Goal: Transaction & Acquisition: Purchase product/service

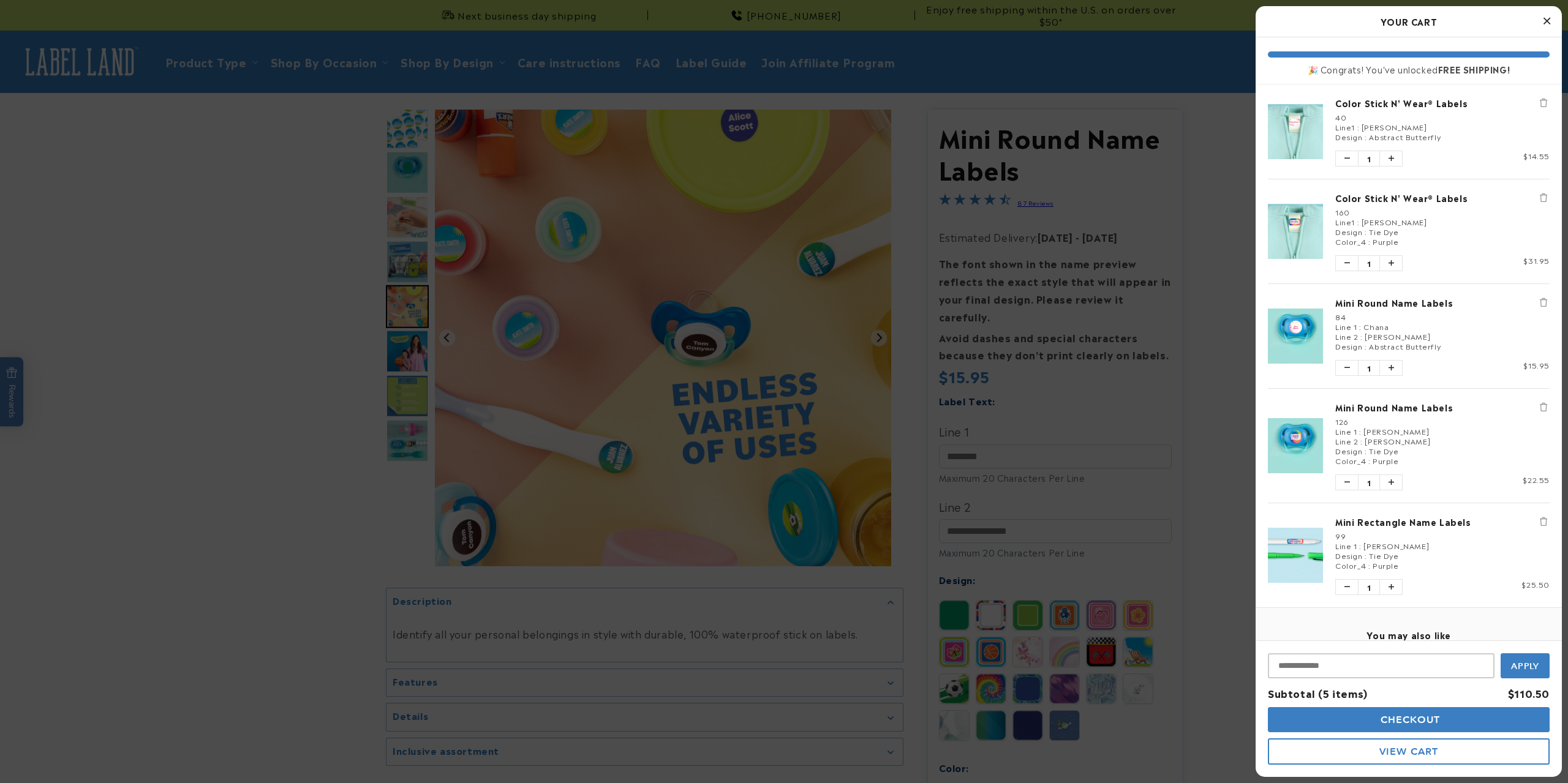
click at [236, 231] on div at bounding box center [784, 391] width 1568 height 783
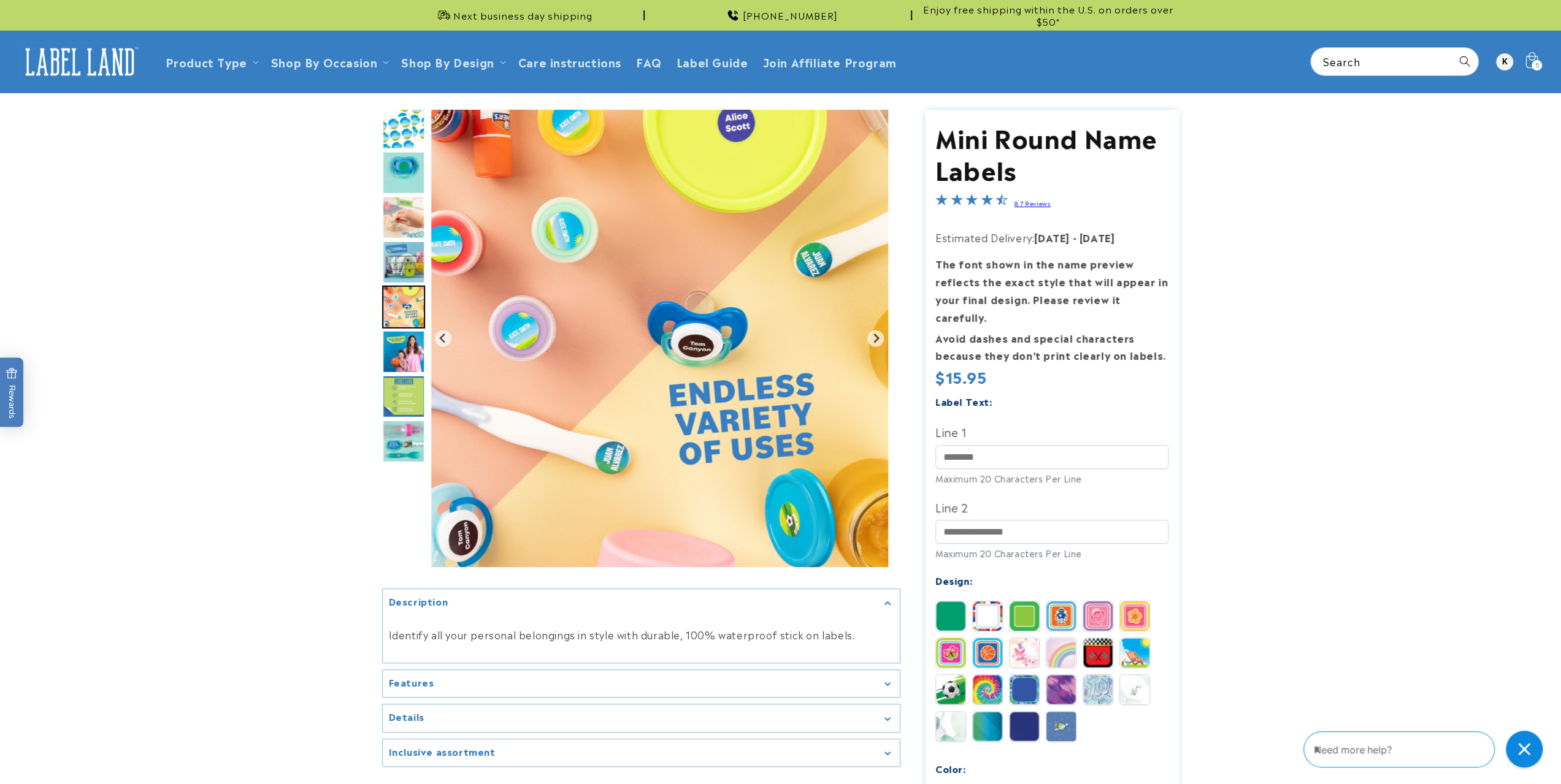
click at [1539, 63] on span "5" at bounding box center [1537, 66] width 4 height 11
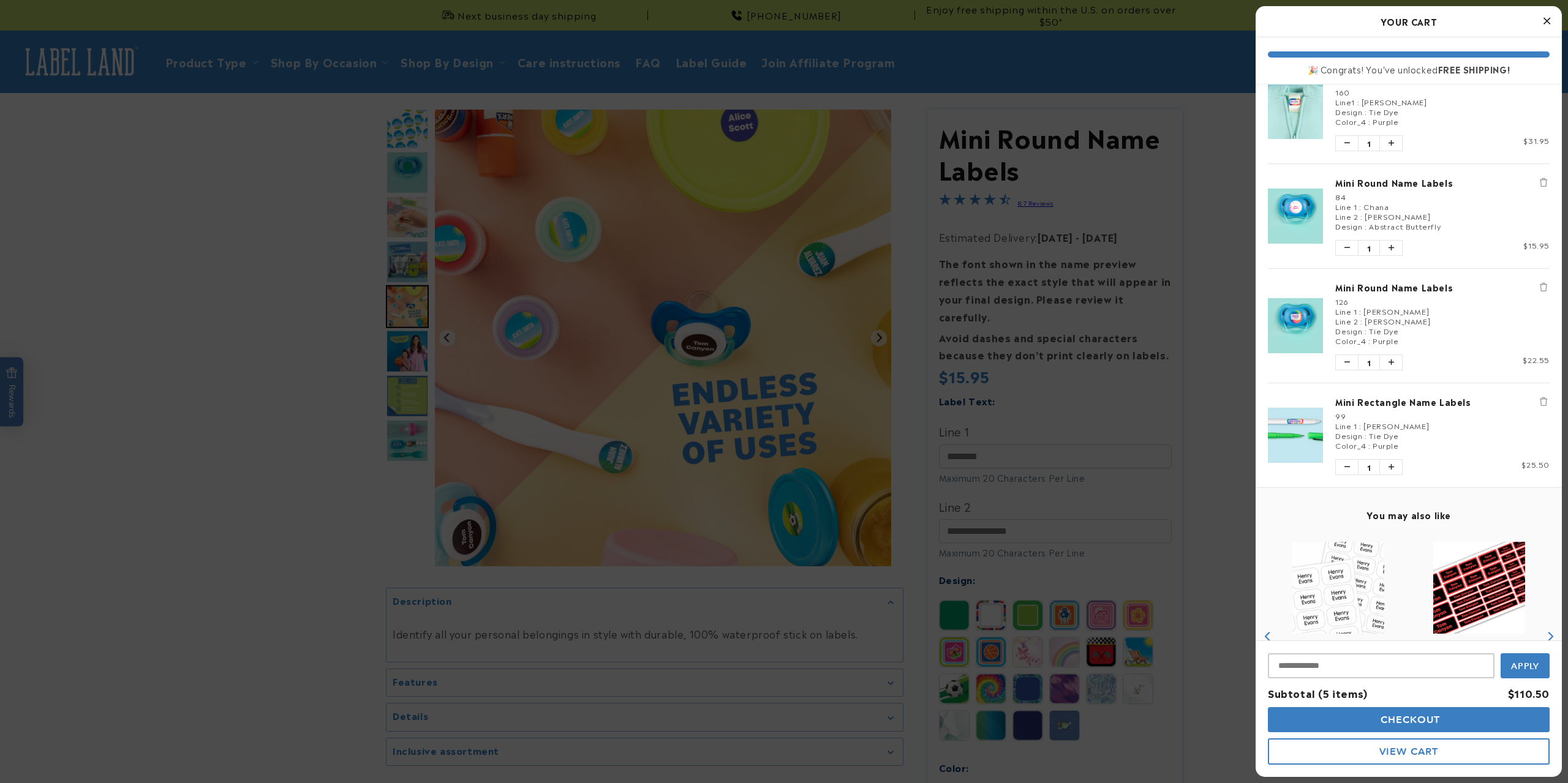
scroll to position [122, 0]
click at [1345, 353] on button "Decrease quantity of Mini Round Name Labels" at bounding box center [1346, 360] width 22 height 15
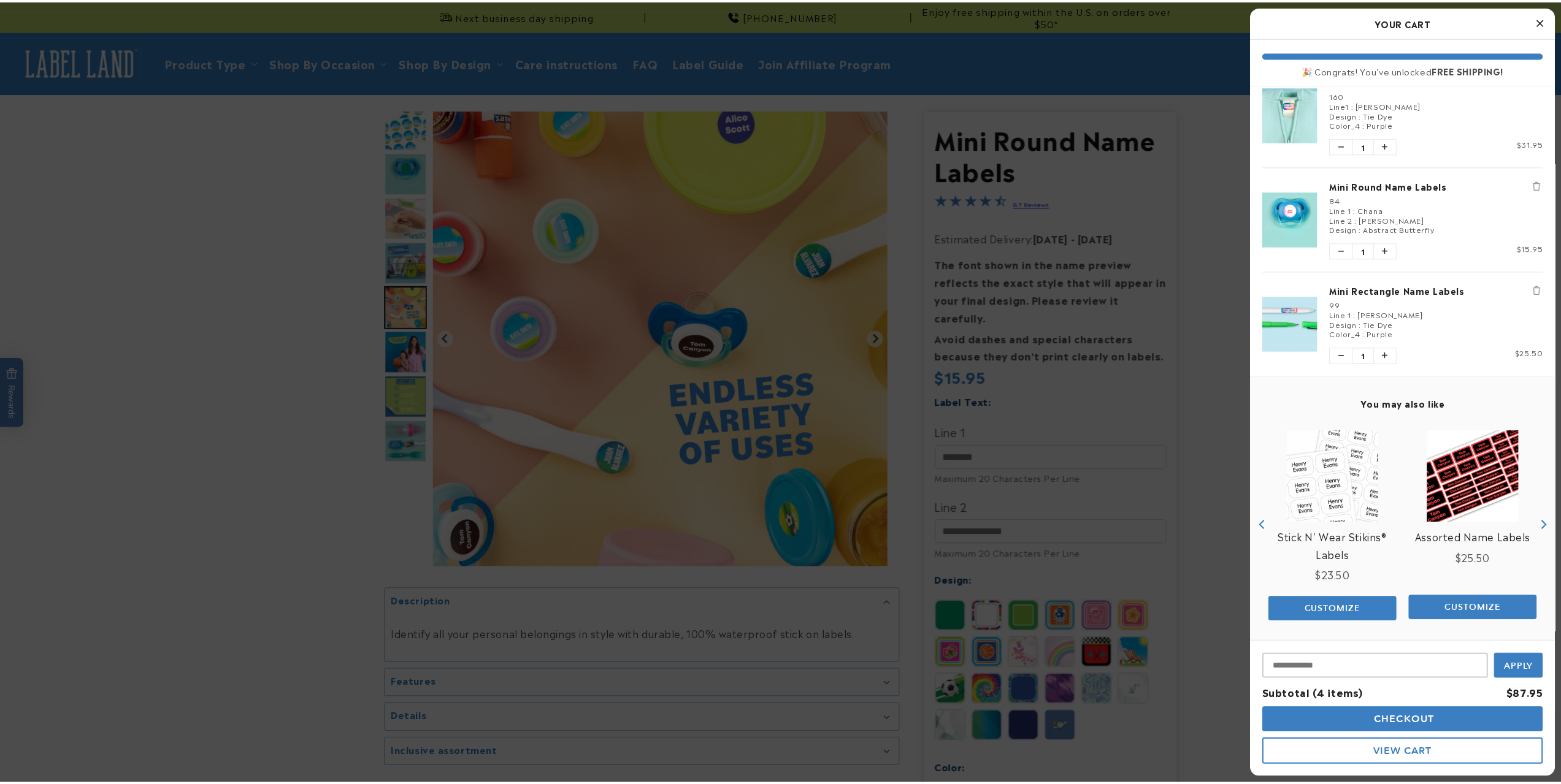
scroll to position [0, 0]
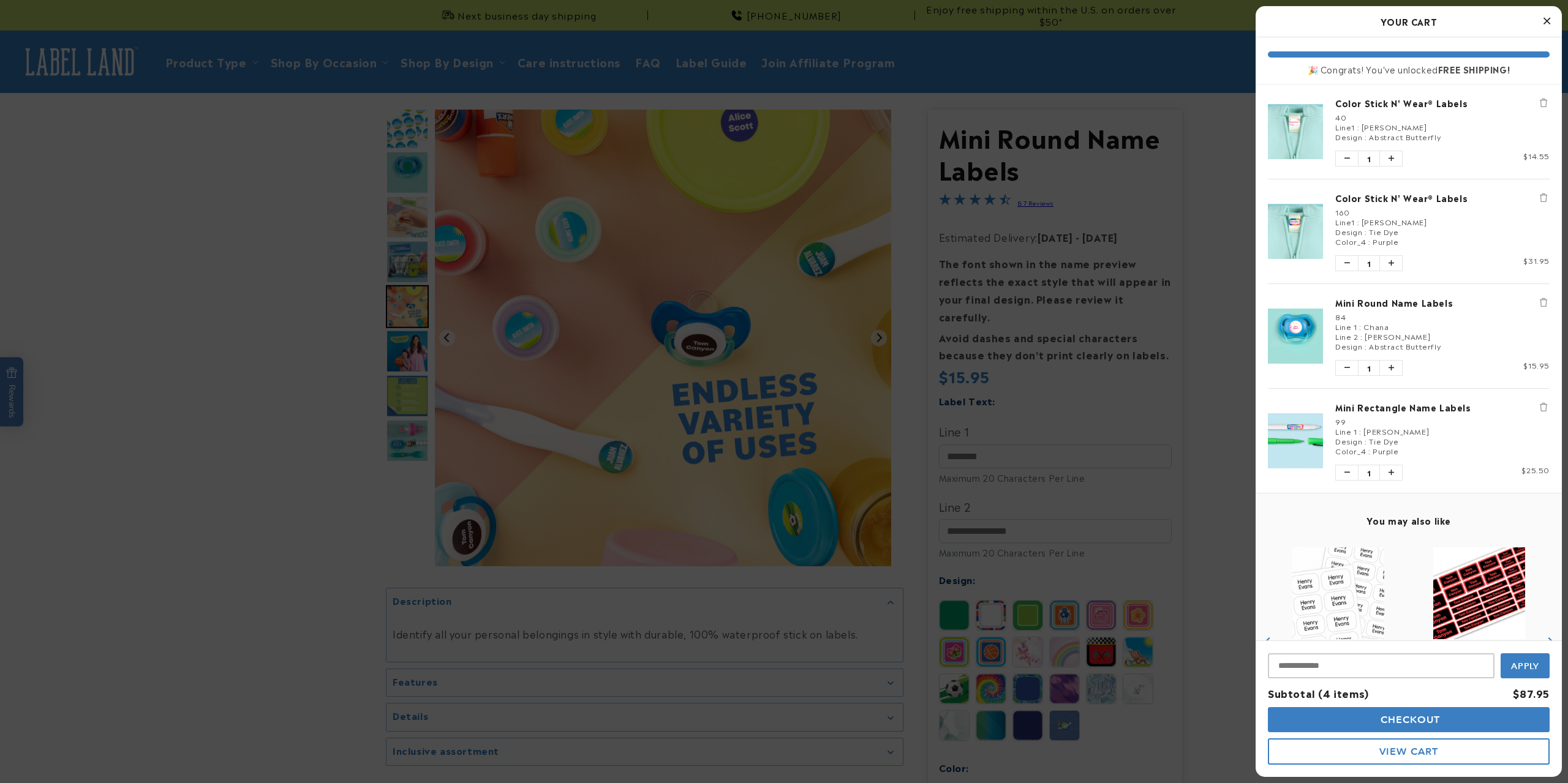
click at [1219, 388] on div at bounding box center [784, 391] width 1568 height 783
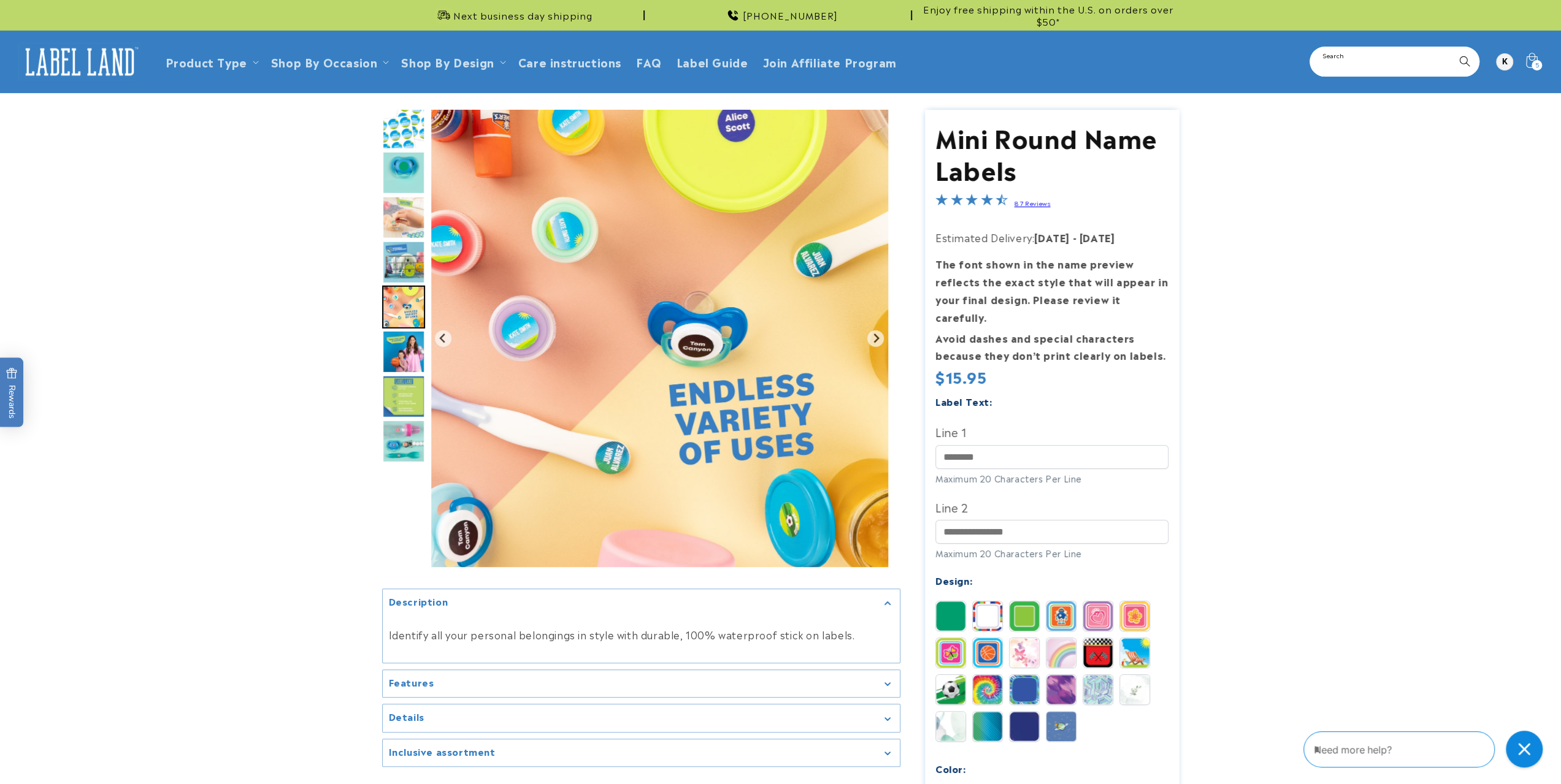
click at [1337, 67] on input "Search" at bounding box center [1395, 61] width 168 height 28
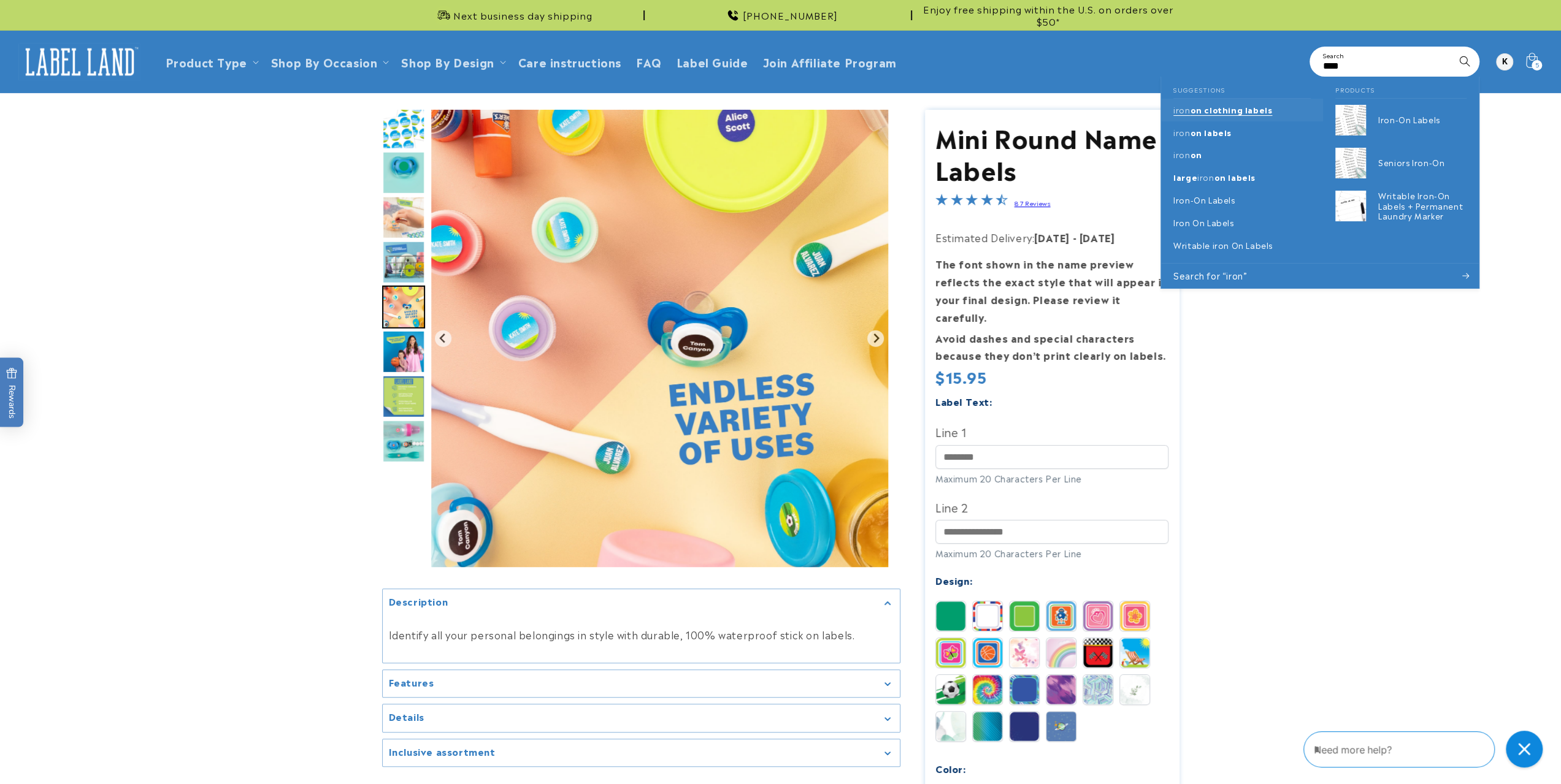
type input "****"
click at [1230, 105] on span "on clothing labels" at bounding box center [1231, 109] width 83 height 12
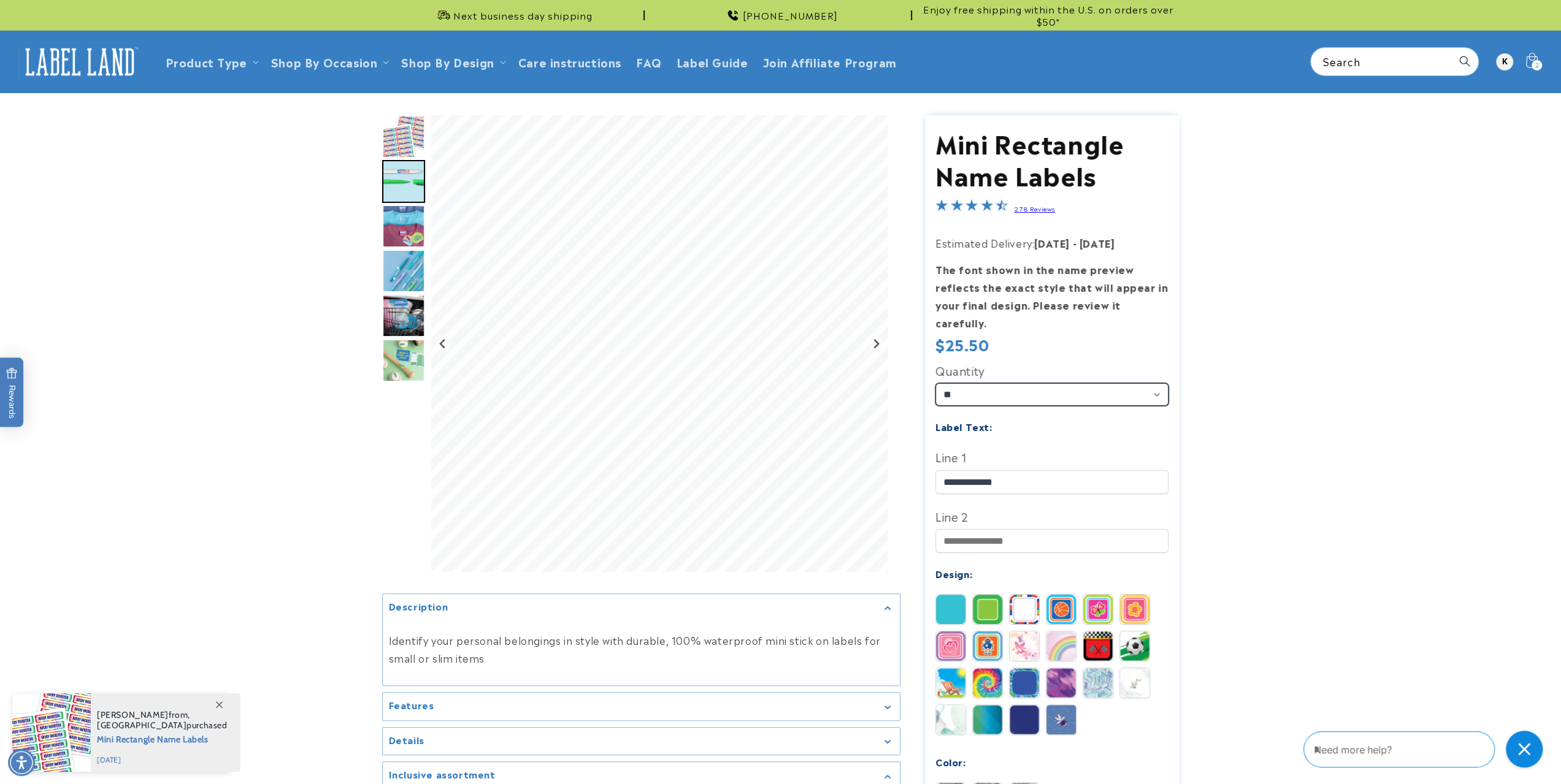
click at [965, 384] on select "** ** **" at bounding box center [1052, 395] width 233 height 23
click at [1226, 376] on product-info at bounding box center [780, 597] width 1561 height 1008
click at [405, 233] on img "Go to slide 3" at bounding box center [403, 226] width 43 height 43
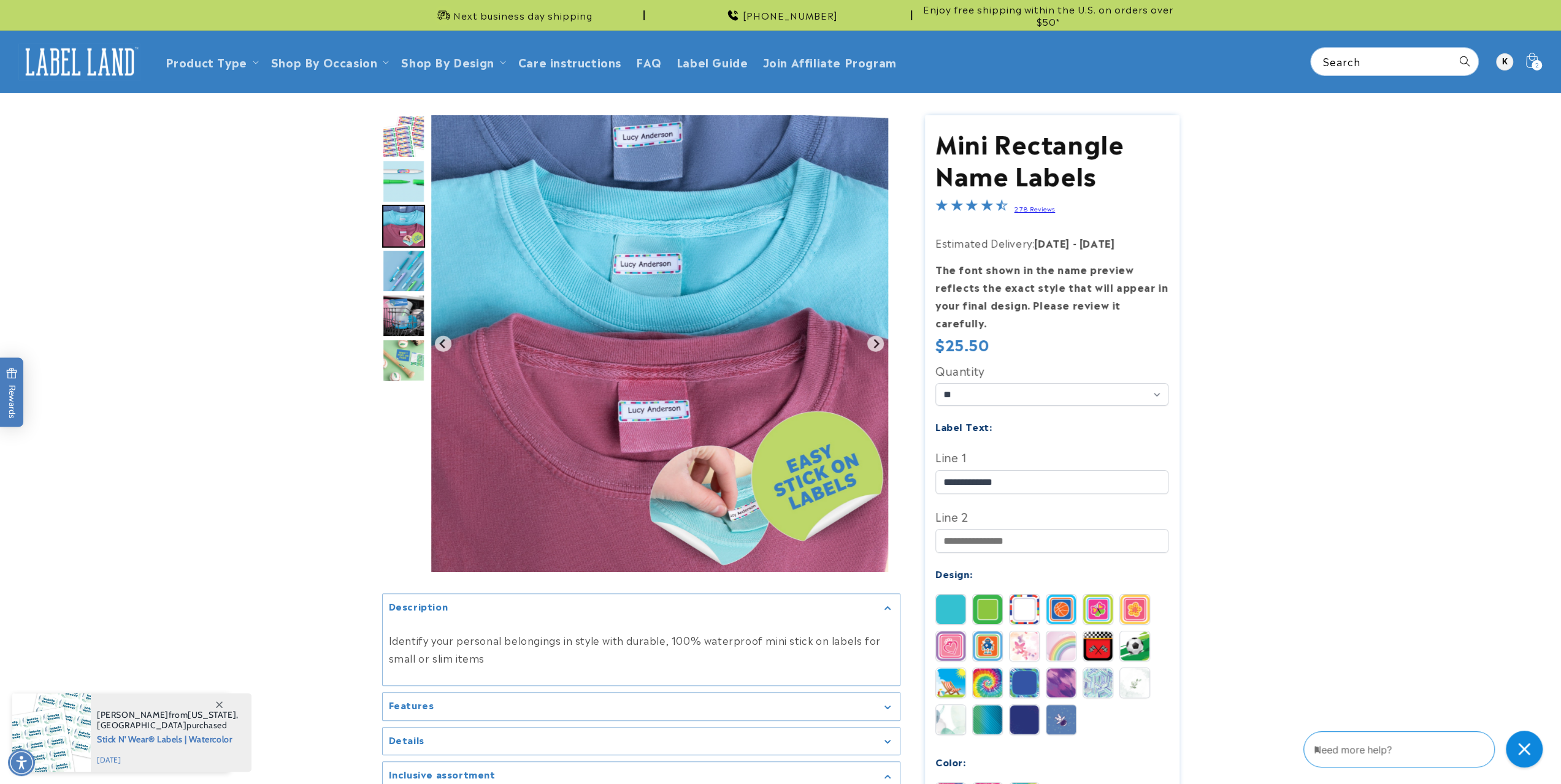
click at [394, 311] on img "Go to slide 5" at bounding box center [403, 315] width 43 height 43
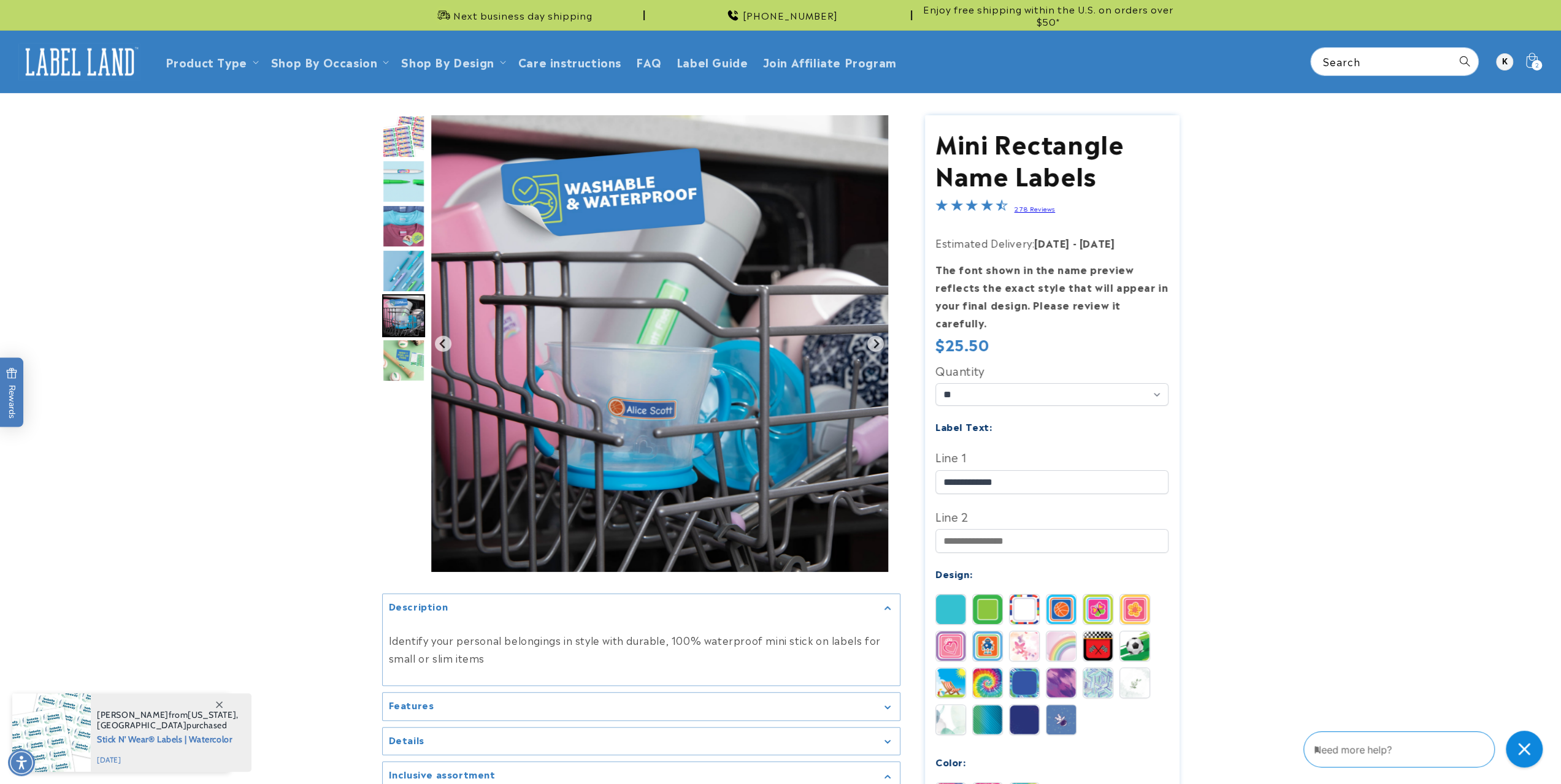
click at [397, 354] on img "Go to slide 6" at bounding box center [403, 360] width 43 height 43
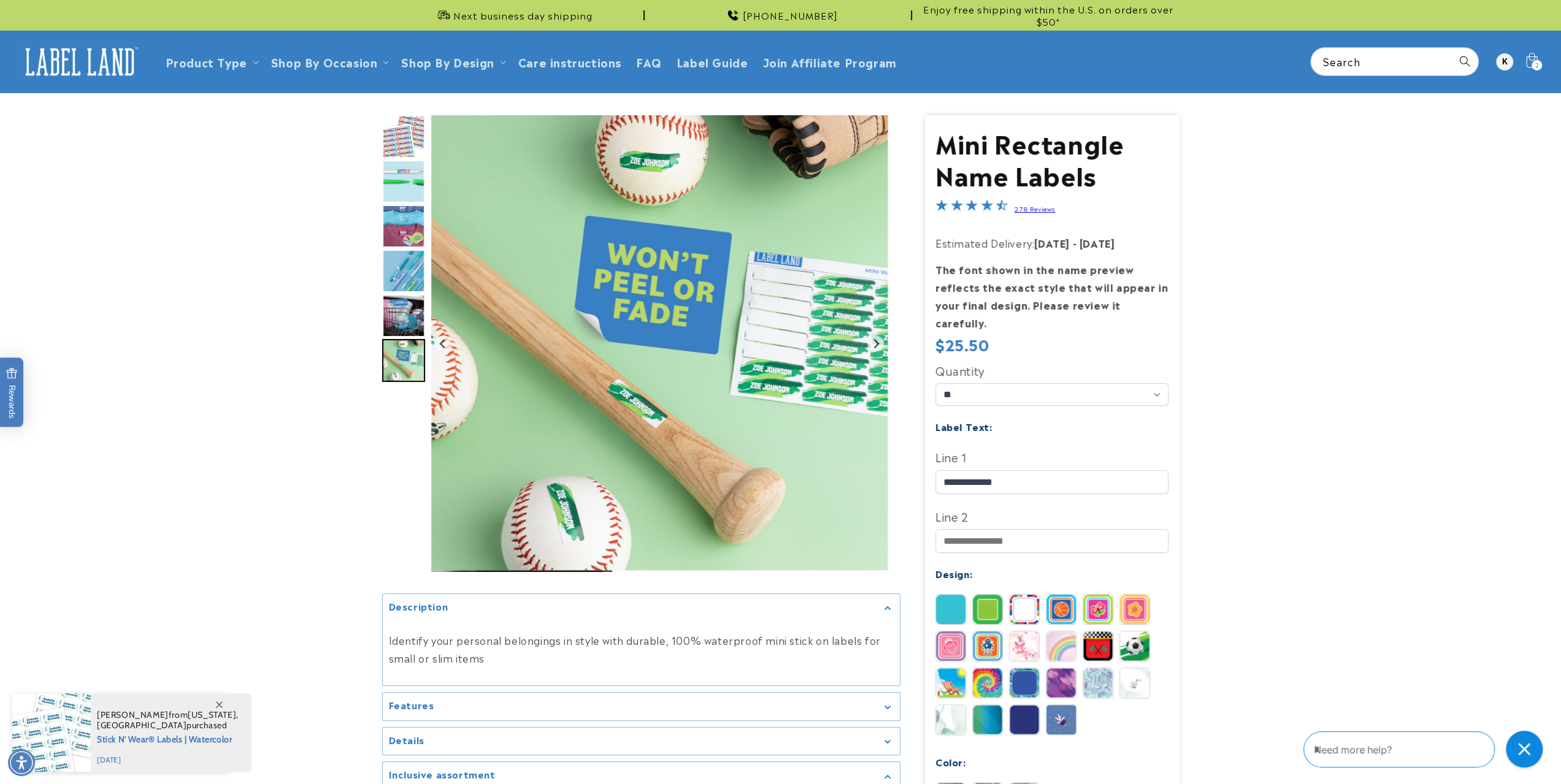
click at [402, 170] on img "Go to slide 2" at bounding box center [403, 181] width 43 height 43
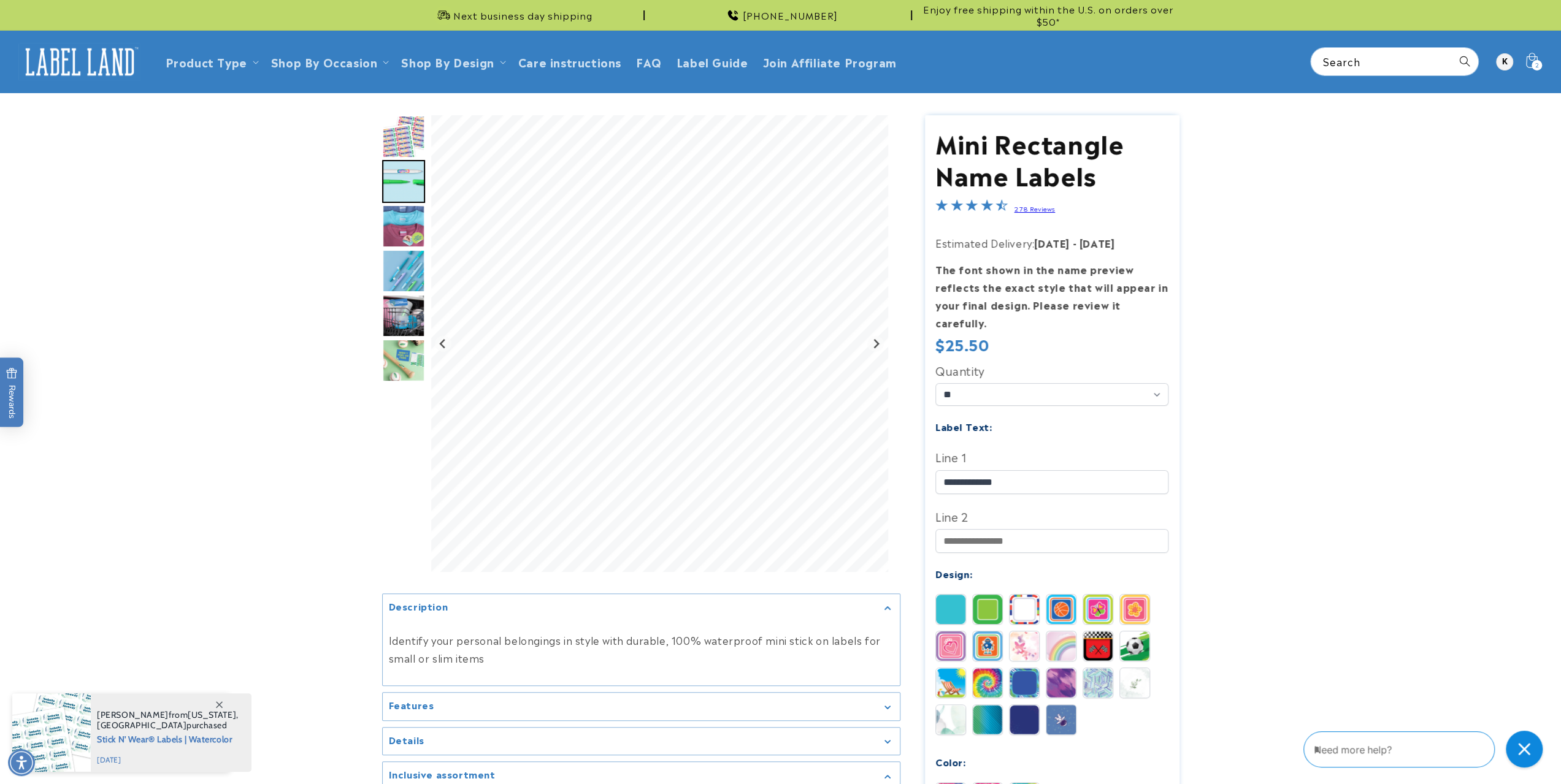
click at [415, 266] on img "Go to slide 4" at bounding box center [403, 271] width 43 height 43
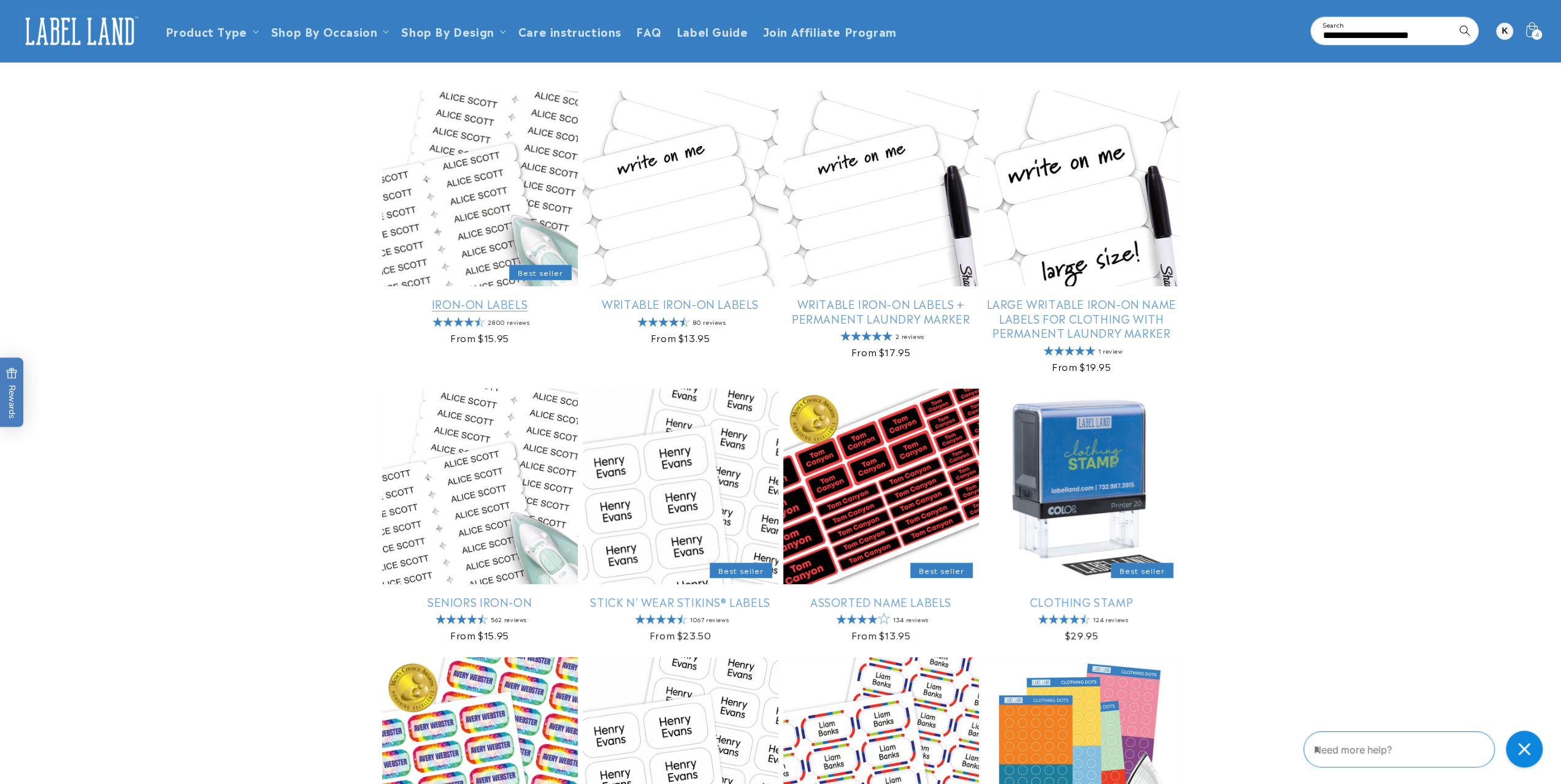
scroll to position [123, 0]
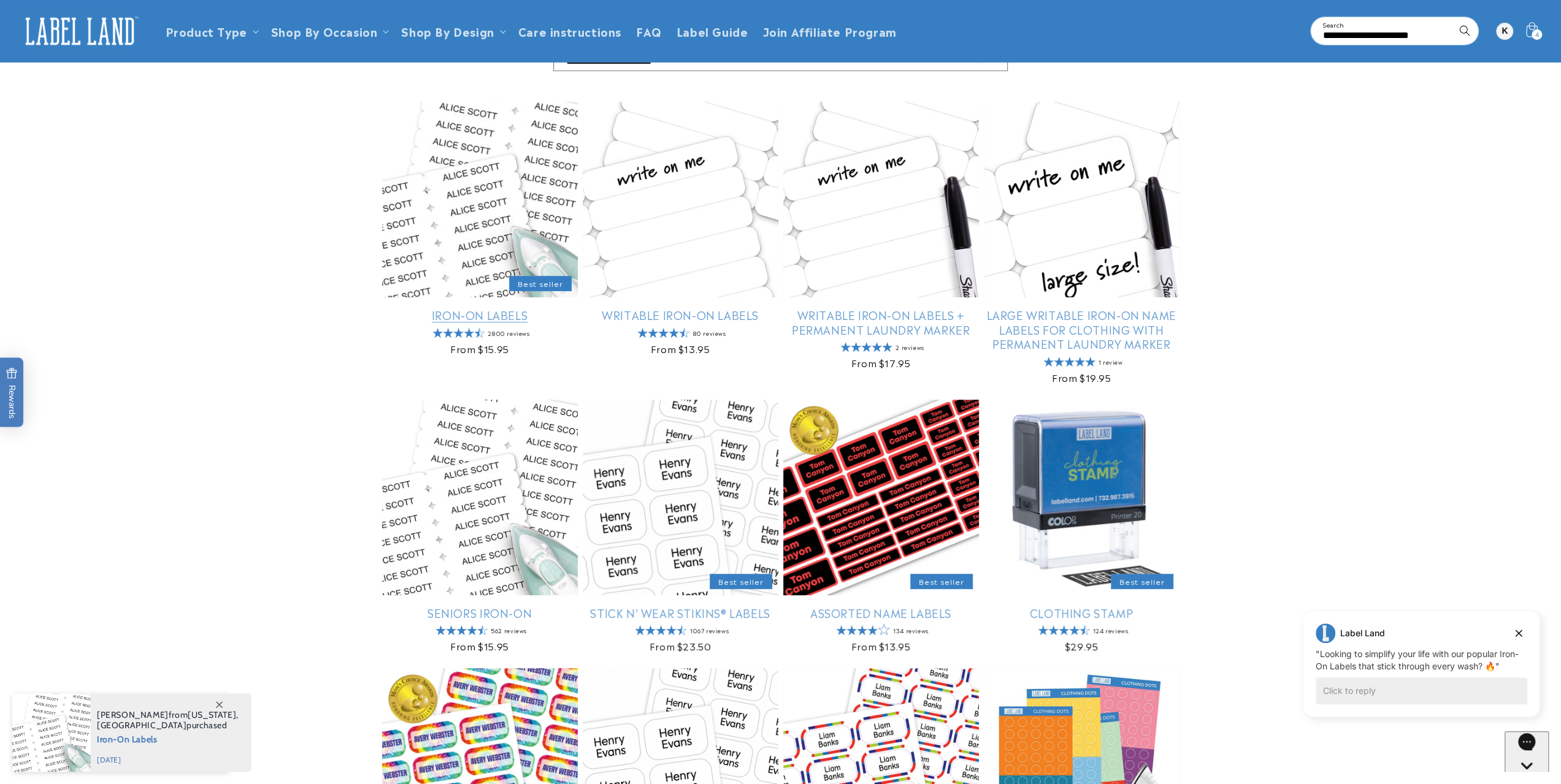
click at [512, 308] on link "Iron-On Labels" at bounding box center [480, 315] width 195 height 14
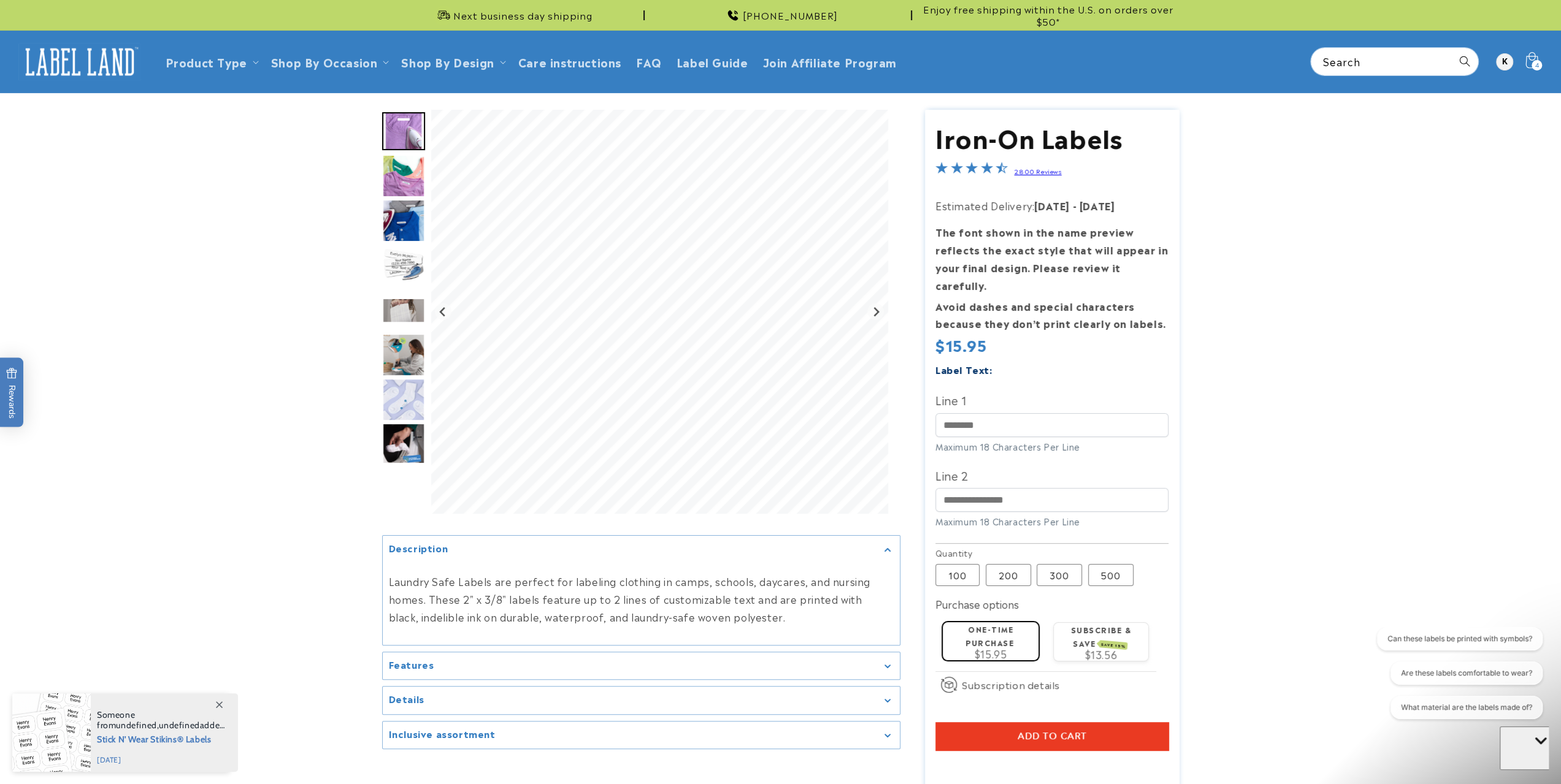
click at [1531, 65] on icon at bounding box center [1532, 61] width 28 height 28
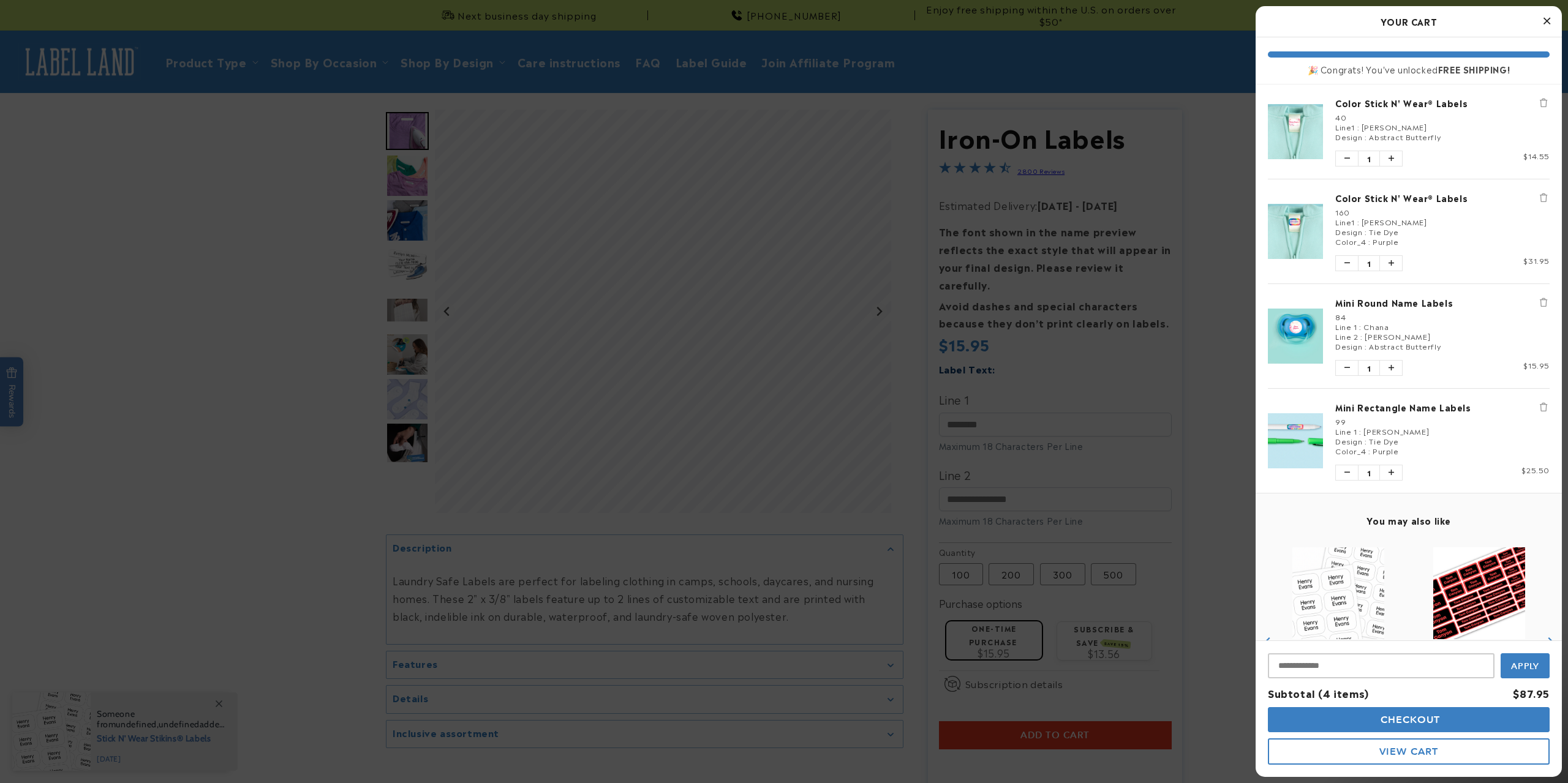
click at [1355, 298] on link "Mini Round Name Labels" at bounding box center [1442, 302] width 215 height 12
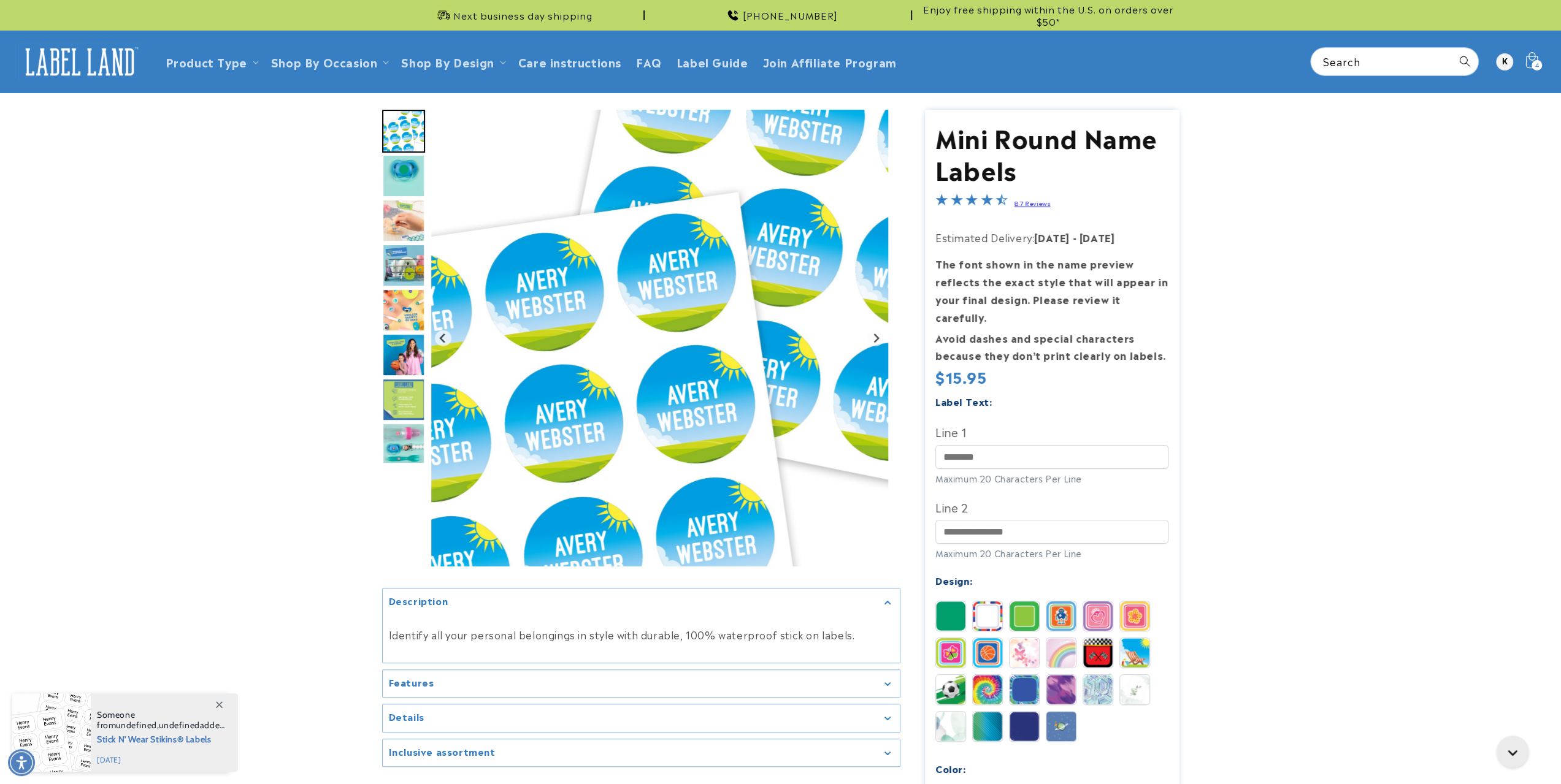
click at [1533, 56] on icon at bounding box center [1532, 61] width 28 height 28
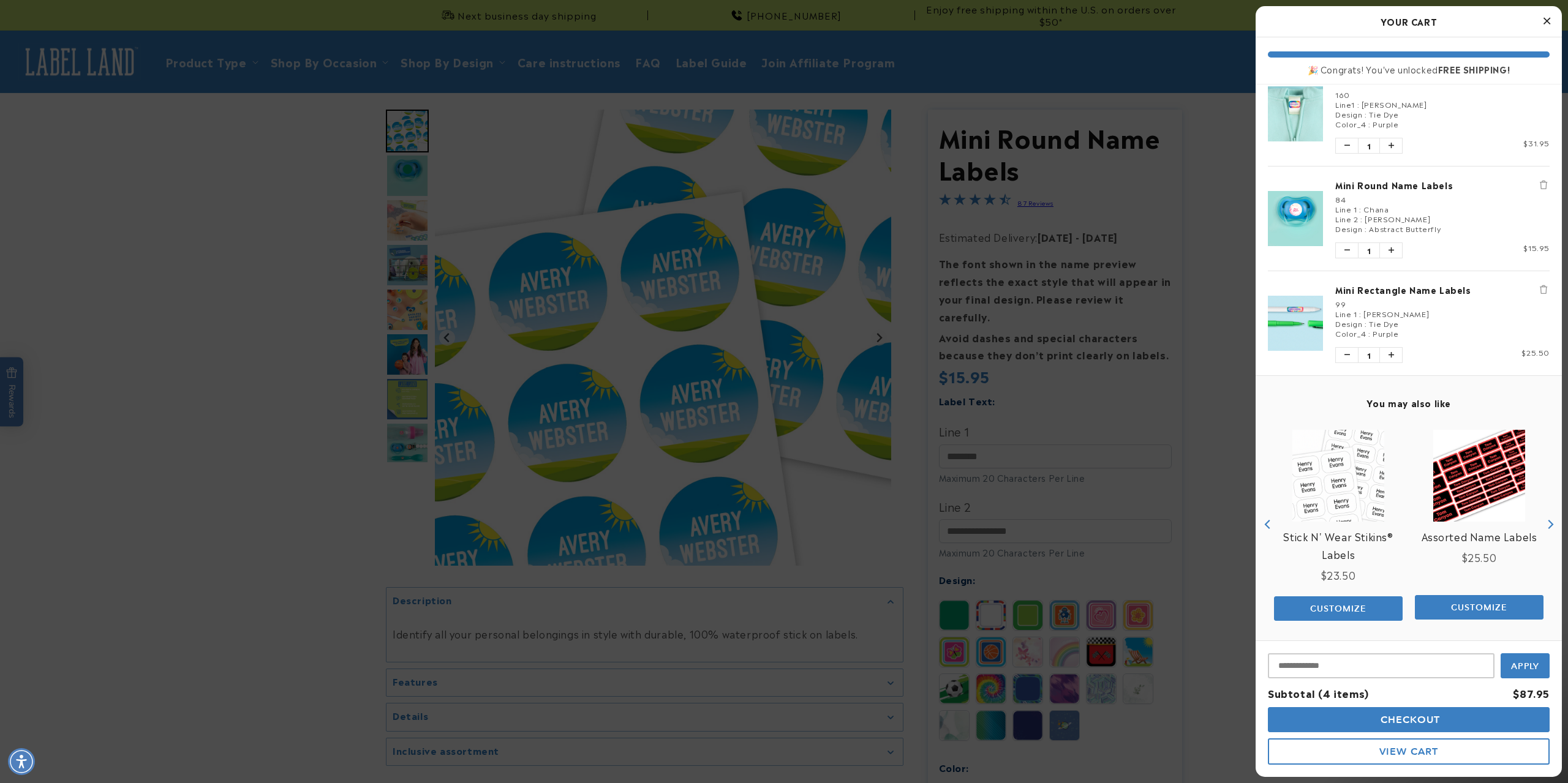
click at [1545, 520] on icon "Next" at bounding box center [1549, 524] width 9 height 9
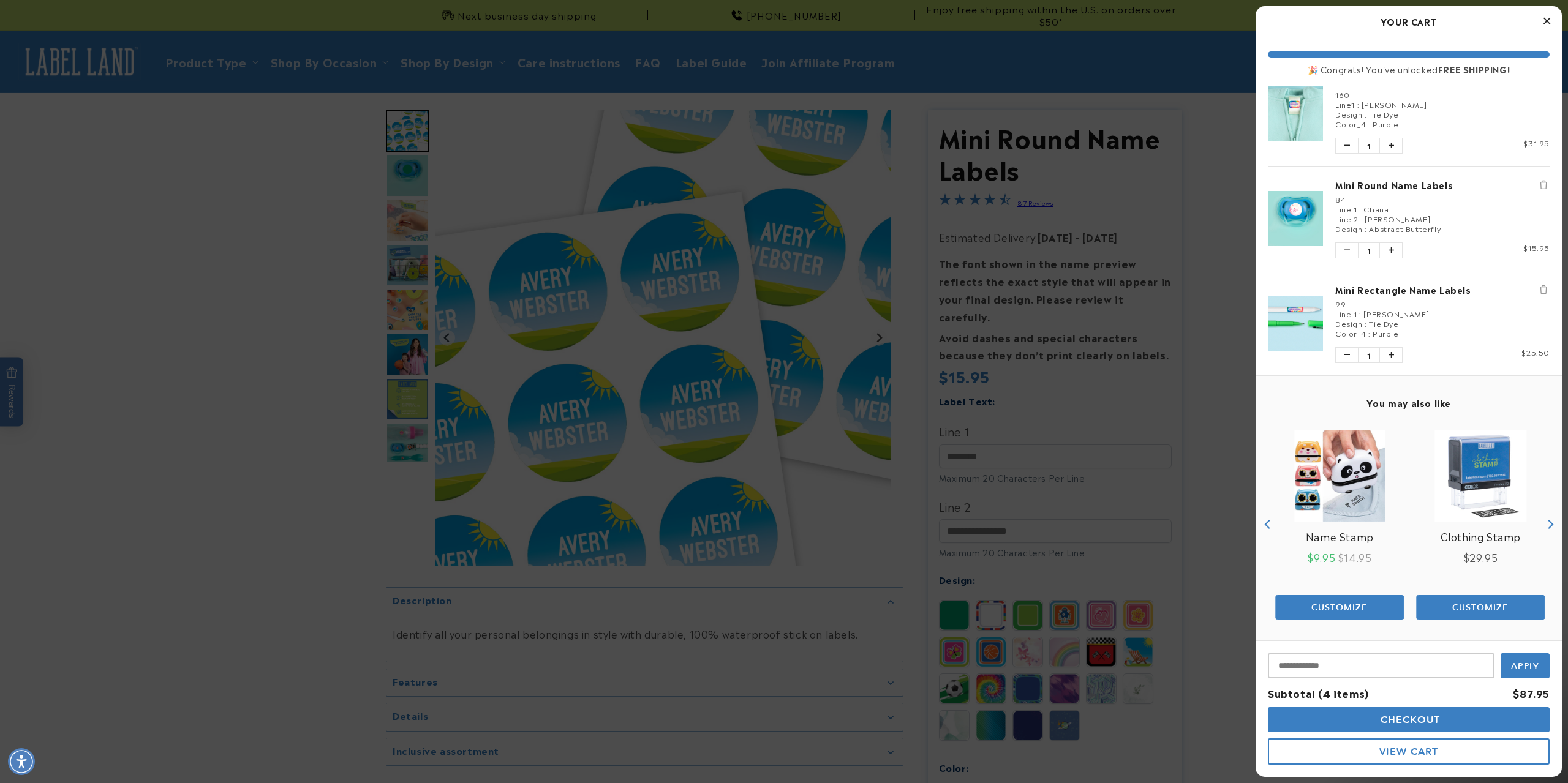
click at [1545, 520] on icon "Next" at bounding box center [1549, 524] width 9 height 9
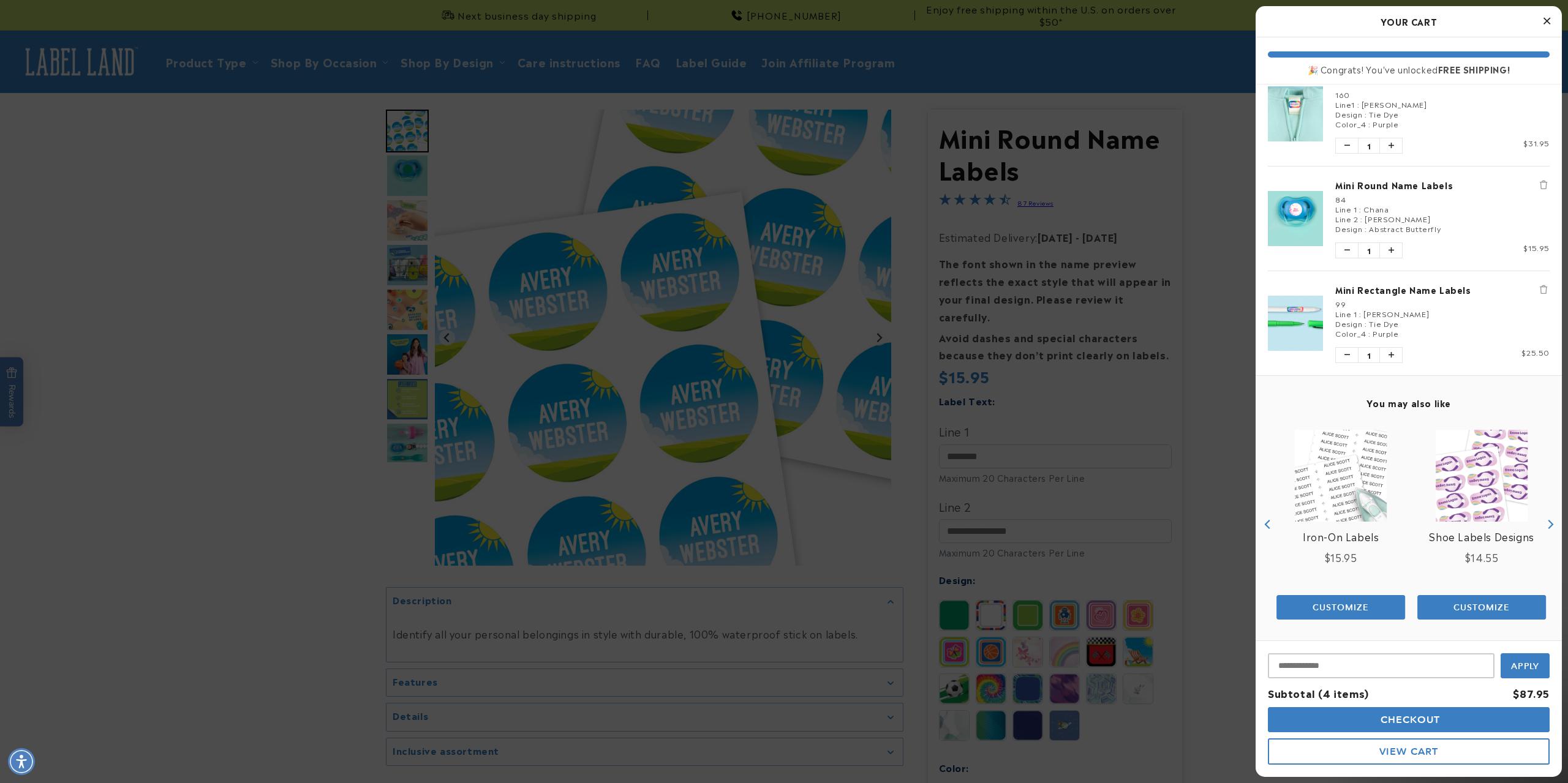
click at [1545, 520] on icon "Next" at bounding box center [1549, 524] width 9 height 9
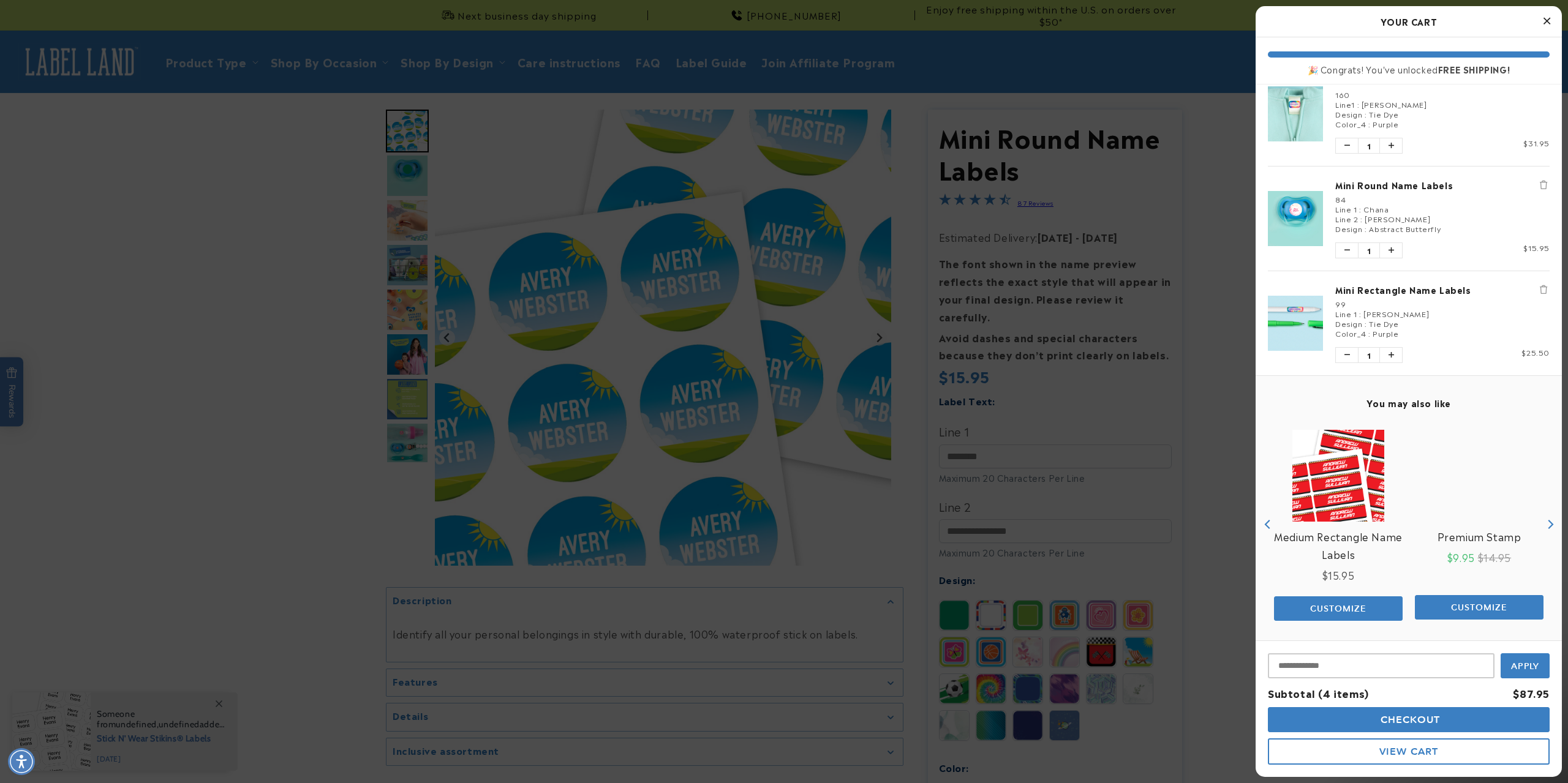
click at [1545, 520] on icon "Next" at bounding box center [1549, 524] width 9 height 9
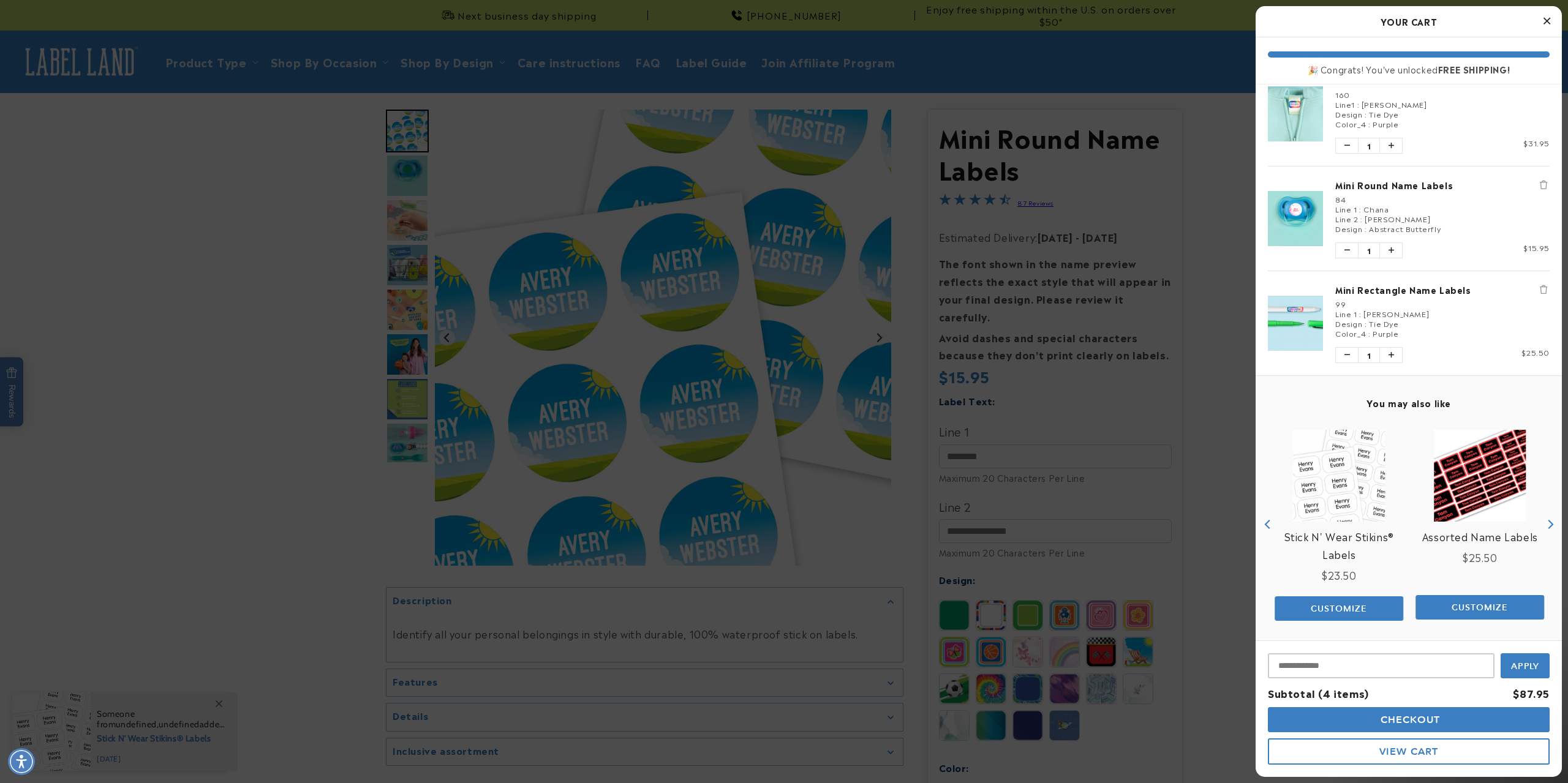
click at [1545, 520] on icon "Next" at bounding box center [1549, 524] width 9 height 9
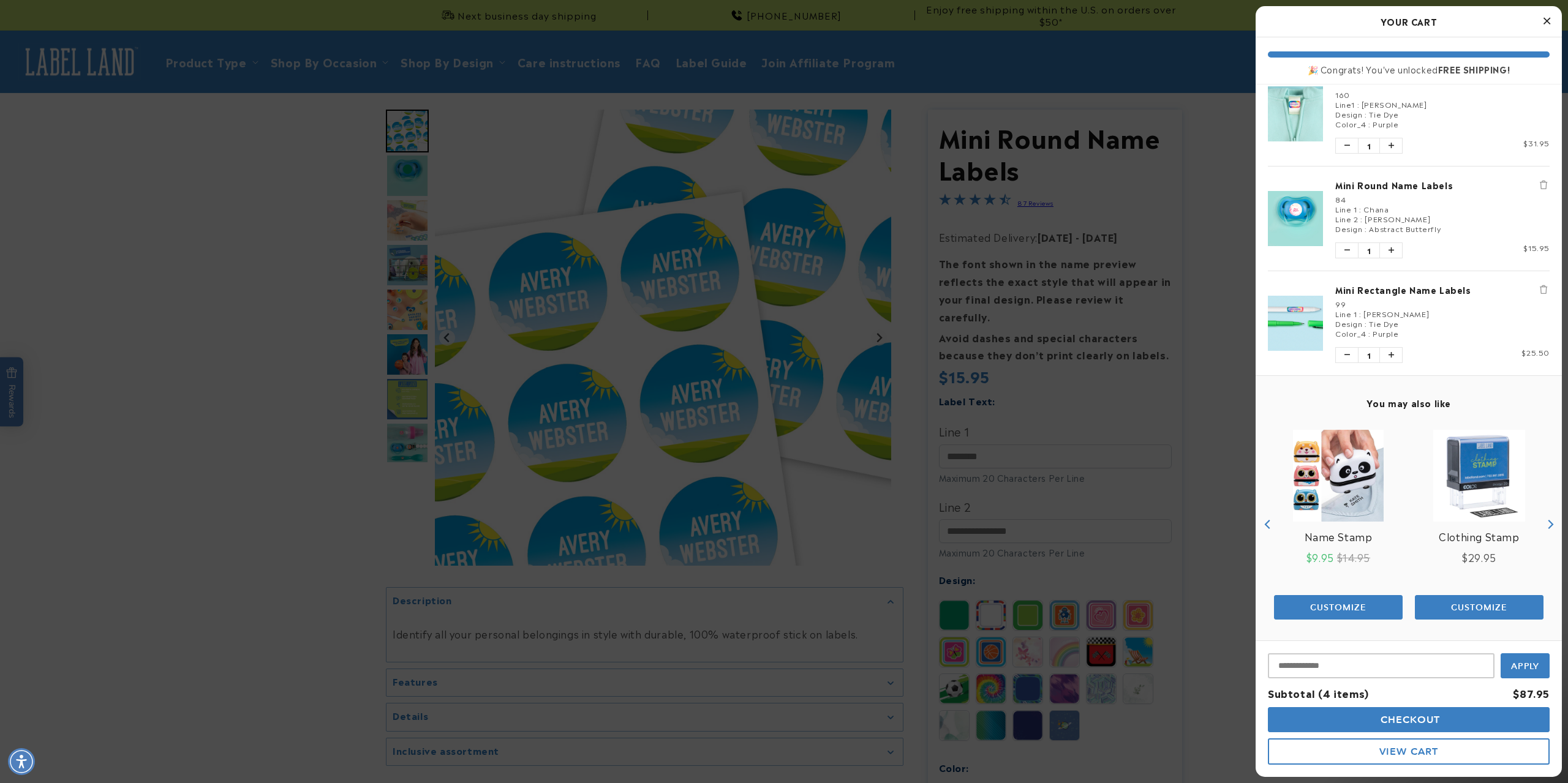
click at [1479, 716] on button "Checkout" at bounding box center [1408, 720] width 282 height 25
